Goal: Communication & Community: Answer question/provide support

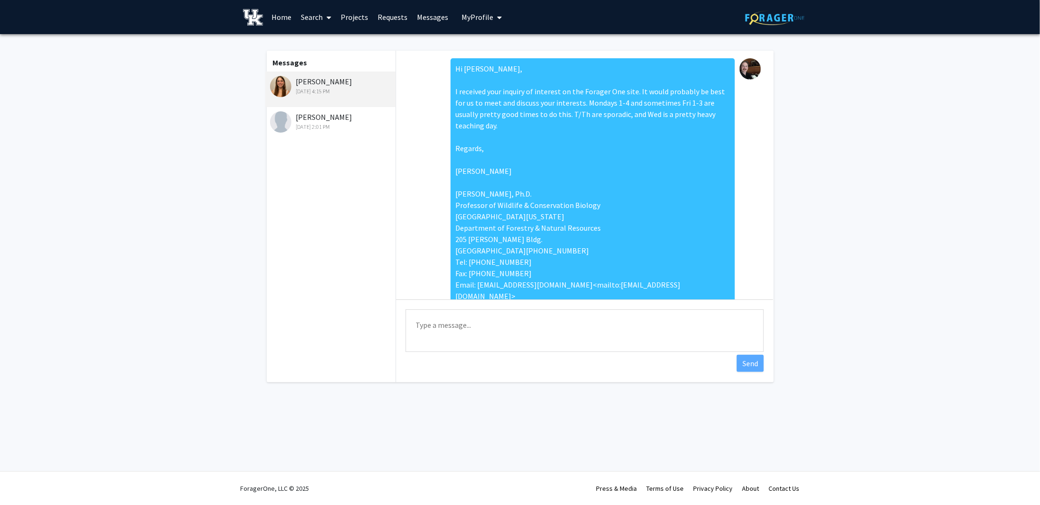
click at [433, 319] on textarea "Type a message" at bounding box center [584, 330] width 358 height 43
click at [490, 345] on textarea "Hi [PERSON_NAME], Apologies for the delay. Perhaps we could set something up vi…" at bounding box center [584, 330] width 358 height 43
click at [493, 344] on textarea "Hi [PERSON_NAME], Apologies for the delay. Perhaps we could set something up vi…" at bounding box center [584, 330] width 358 height 43
click at [488, 345] on textarea "Hi [PERSON_NAME], Apologies for the delay. Perhaps we could set something up vi…" at bounding box center [584, 330] width 358 height 43
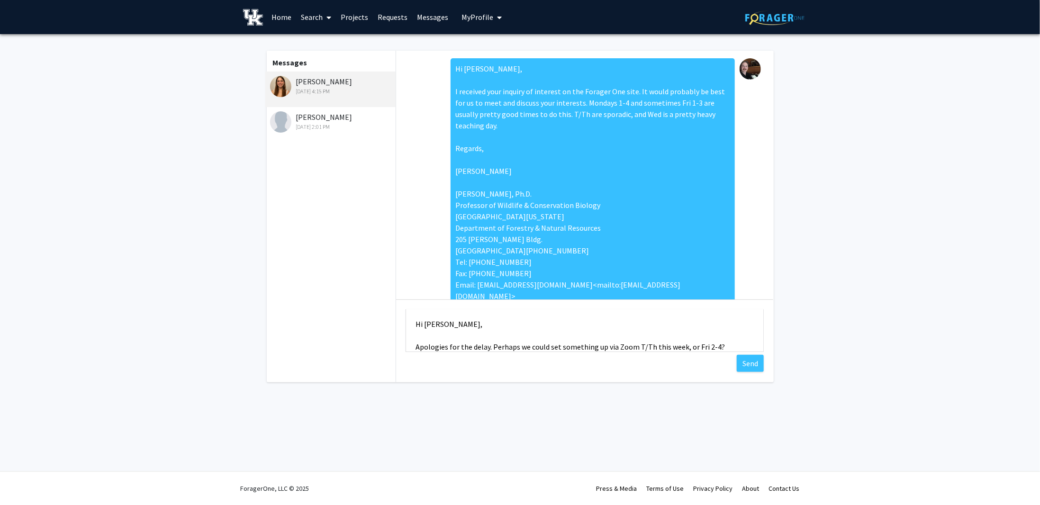
click at [491, 345] on textarea "Hi [PERSON_NAME], Apologies for the delay. Perhaps we could set something up vi…" at bounding box center [584, 330] width 358 height 43
click at [691, 333] on textarea "Hi [PERSON_NAME], Apologies for the delay, just really busy this past week. Per…" at bounding box center [584, 330] width 358 height 43
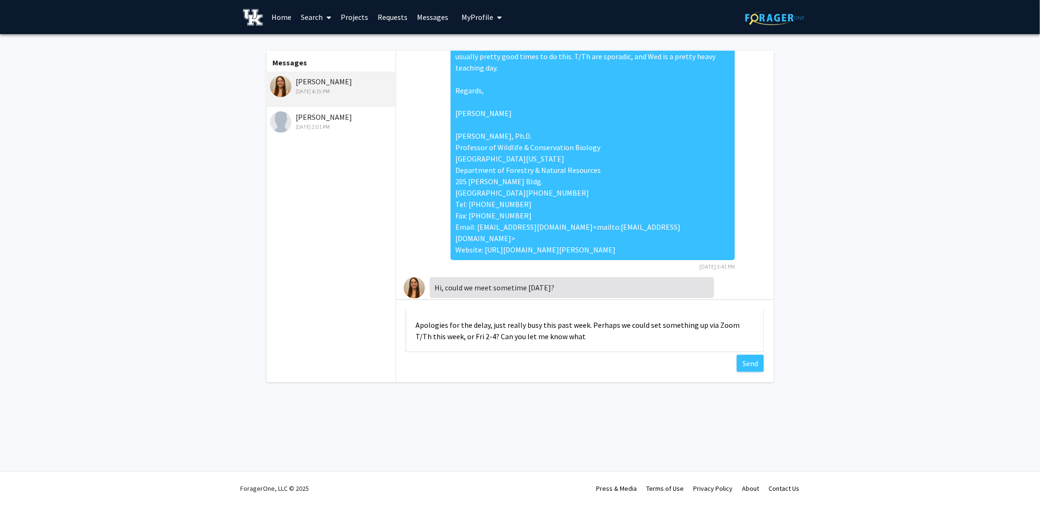
scroll to position [0, 0]
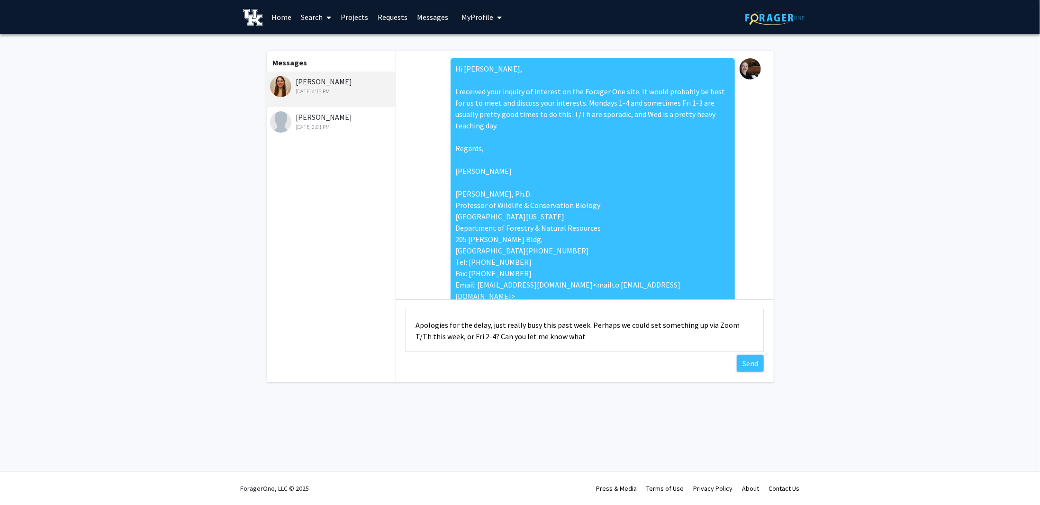
drag, startPoint x: 499, startPoint y: 334, endPoint x: 584, endPoint y: 335, distance: 85.7
click at [584, 335] on textarea "Hi [PERSON_NAME], Apologies for the delay, just really busy this past week. Per…" at bounding box center [584, 330] width 358 height 43
type textarea "Hi [PERSON_NAME], Apologies for the delay, just really busy this past week. Per…"
click at [745, 365] on button "Send" at bounding box center [749, 363] width 27 height 17
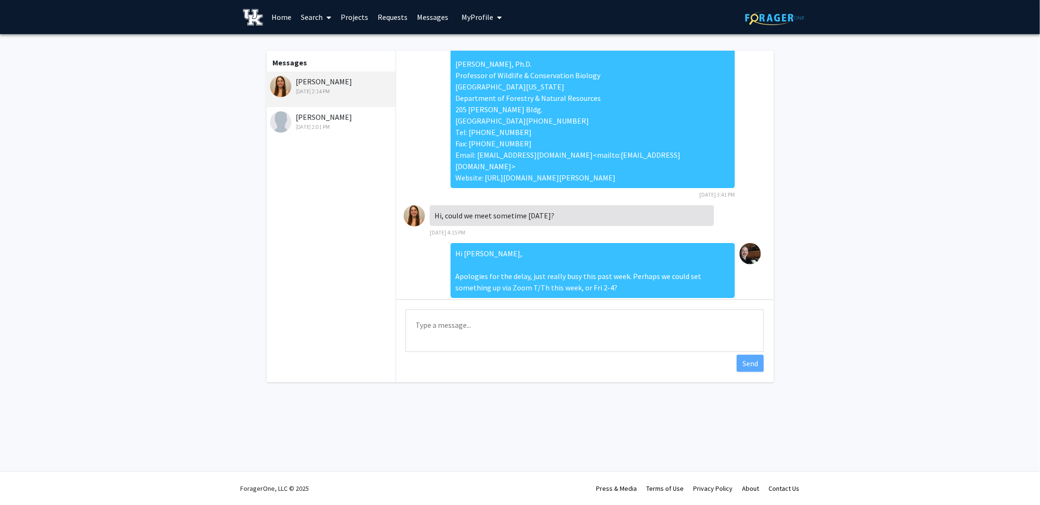
click at [330, 117] on div "[PERSON_NAME] [DATE] 2:01 PM" at bounding box center [332, 121] width 124 height 20
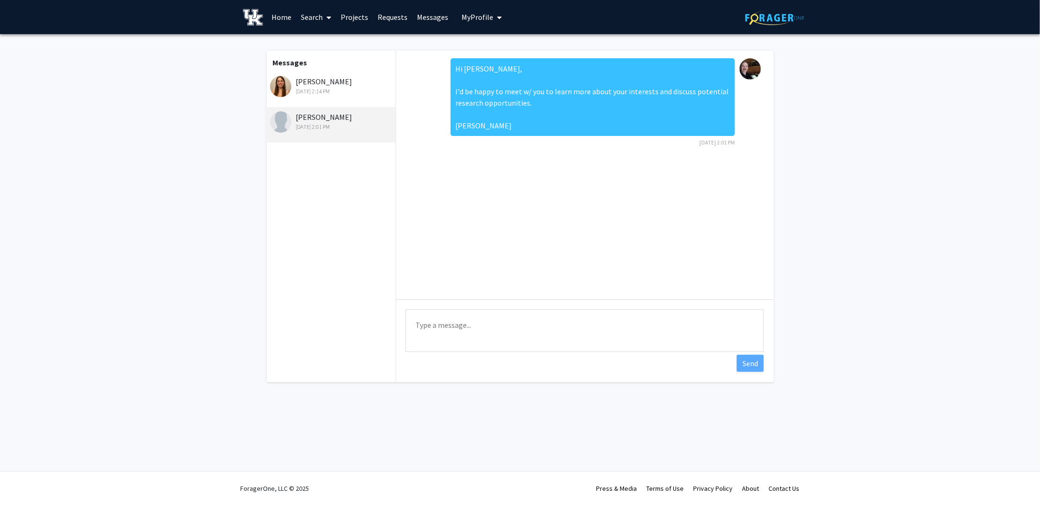
click at [325, 87] on div "[DATE] 2:14 PM" at bounding box center [332, 91] width 124 height 9
